Goal: Find specific page/section

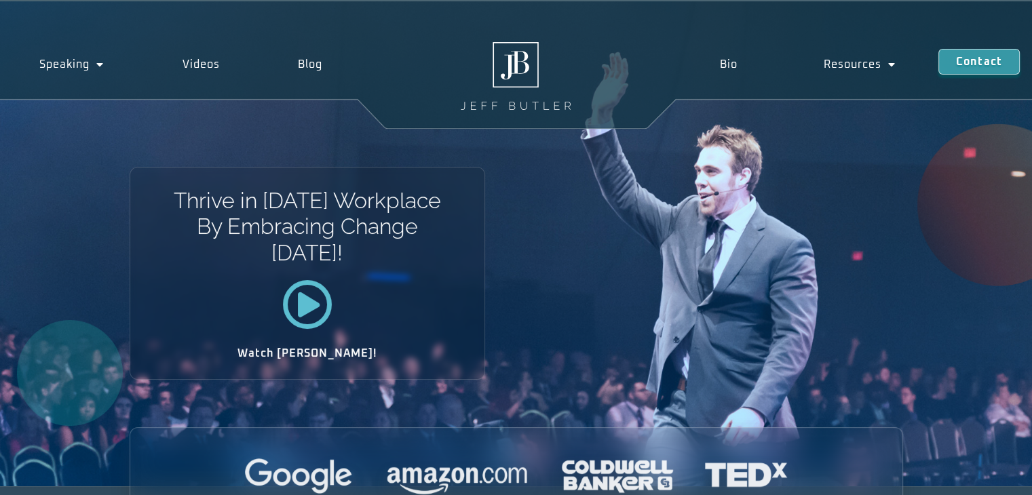
click at [709, 82] on div "Bio Resources Media Meeting planners Bio Resources Media Meeting planners Conta…" at bounding box center [851, 64] width 362 height 45
click at [716, 74] on link "Bio" at bounding box center [729, 64] width 104 height 31
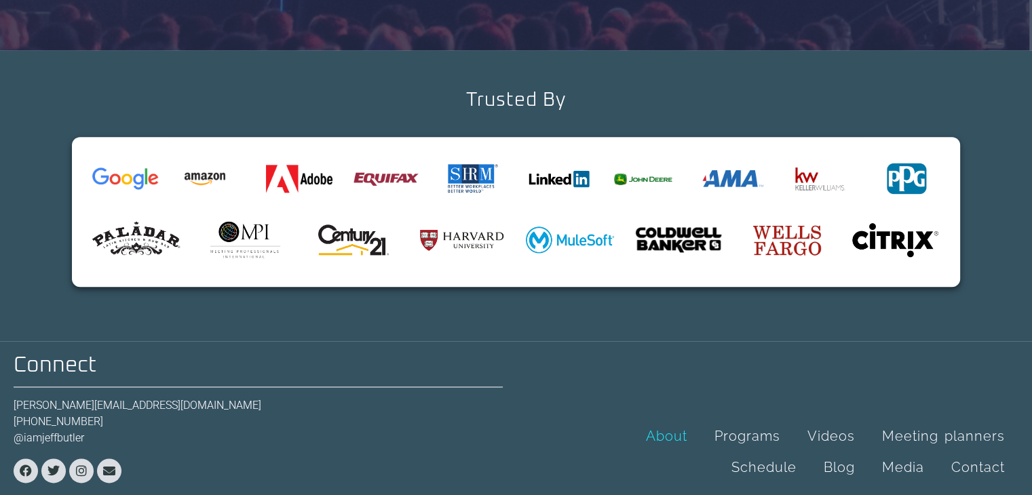
scroll to position [1626, 0]
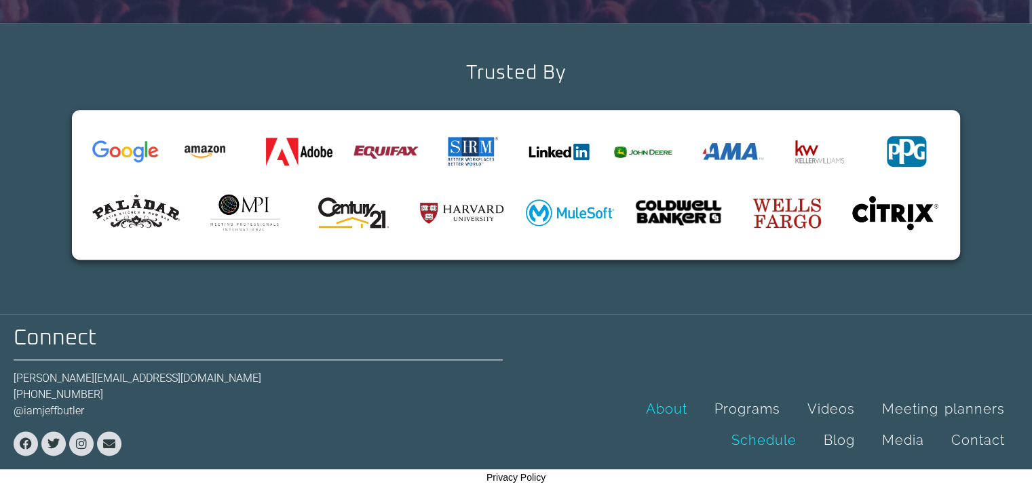
click at [782, 446] on link "Schedule" at bounding box center [764, 440] width 92 height 31
